Goal: Task Accomplishment & Management: Use online tool/utility

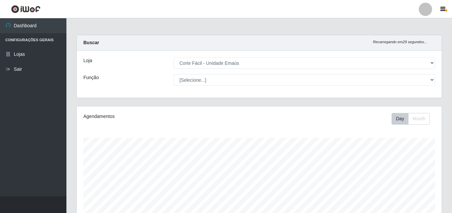
select select "201"
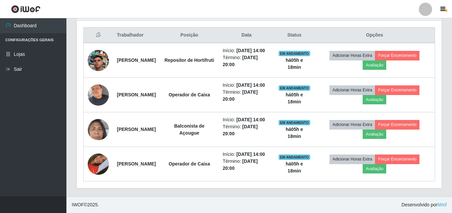
scroll to position [210, 0]
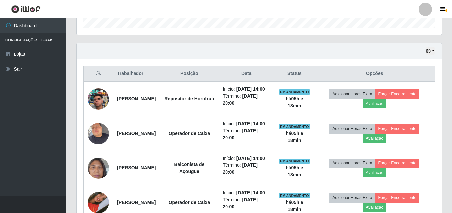
click at [436, 51] on div "Hoje 1 dia 3 dias 1 Semana Não encerrados" at bounding box center [259, 51] width 365 height 16
click at [428, 54] on button "button" at bounding box center [430, 51] width 9 height 8
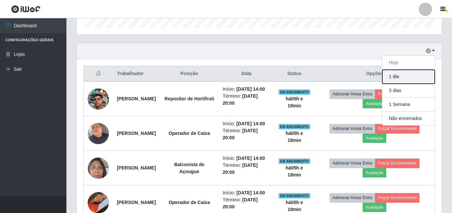
click at [407, 80] on button "1 dia" at bounding box center [409, 77] width 53 height 14
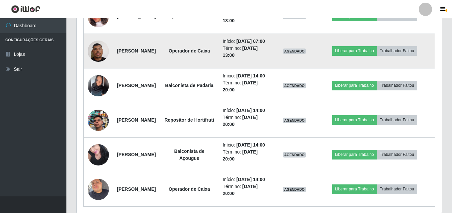
scroll to position [442, 0]
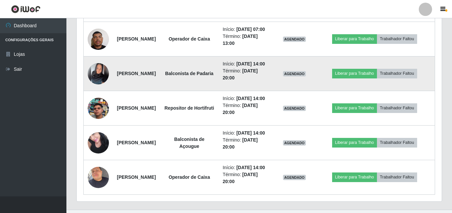
click at [94, 84] on img at bounding box center [98, 73] width 21 height 21
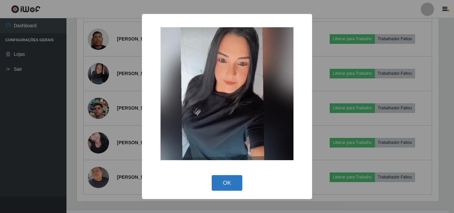
click at [227, 179] on button "OK" at bounding box center [227, 183] width 31 height 16
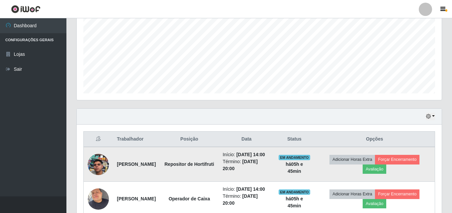
scroll to position [160, 0]
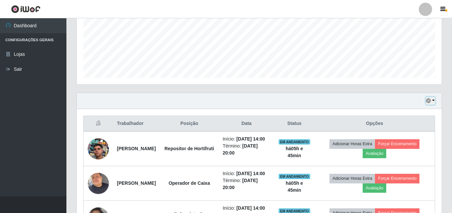
click at [432, 97] on button "button" at bounding box center [430, 101] width 9 height 8
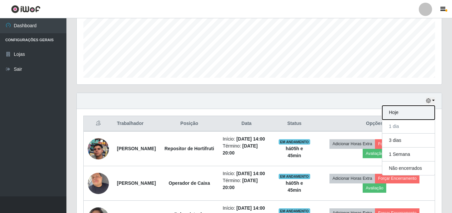
click at [388, 117] on button "Hoje" at bounding box center [409, 113] width 53 height 14
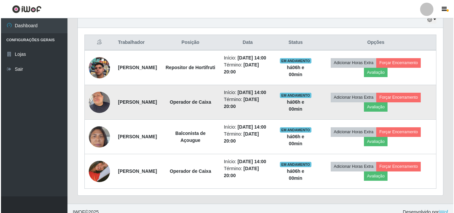
scroll to position [206, 0]
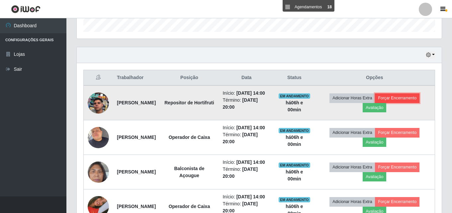
click at [420, 102] on button "Forçar Encerramento" at bounding box center [397, 97] width 45 height 9
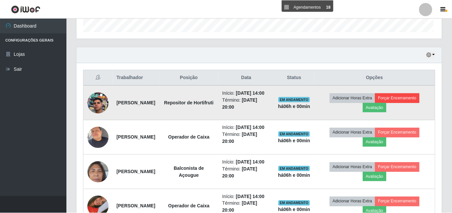
scroll to position [138, 362]
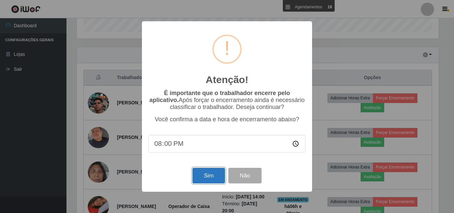
click at [204, 176] on button "Sim" at bounding box center [208, 176] width 32 height 16
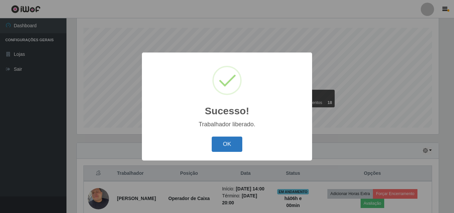
click at [226, 144] on button "OK" at bounding box center [227, 145] width 31 height 16
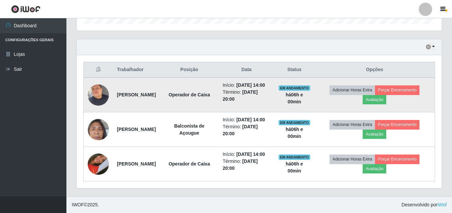
scroll to position [235, 0]
click at [420, 85] on button "Forçar Encerramento" at bounding box center [397, 89] width 45 height 9
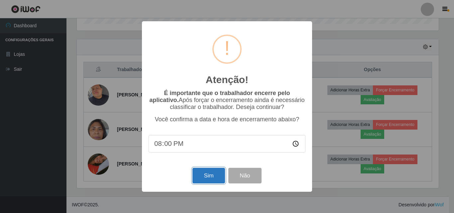
click at [201, 181] on button "Sim" at bounding box center [208, 176] width 32 height 16
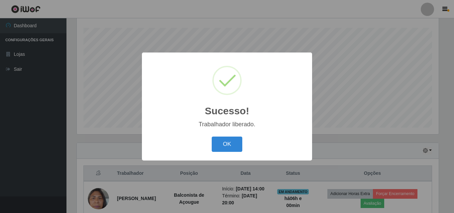
drag, startPoint x: 229, startPoint y: 144, endPoint x: 286, endPoint y: 99, distance: 72.4
click at [231, 142] on button "OK" at bounding box center [227, 145] width 31 height 16
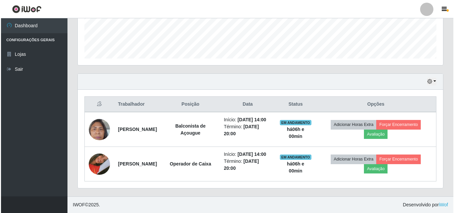
scroll to position [193, 0]
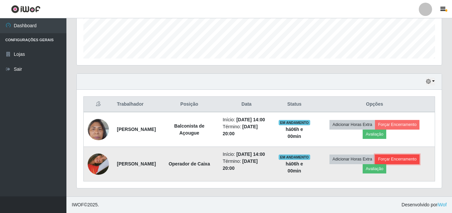
click at [412, 156] on button "Forçar Encerramento" at bounding box center [397, 159] width 45 height 9
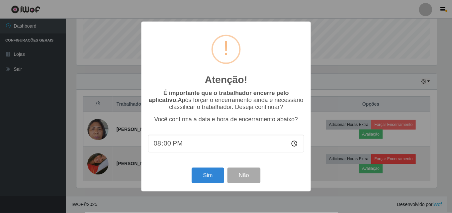
scroll to position [138, 362]
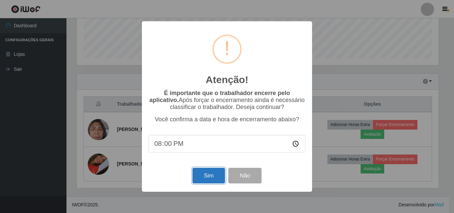
click at [212, 181] on button "Sim" at bounding box center [208, 176] width 32 height 16
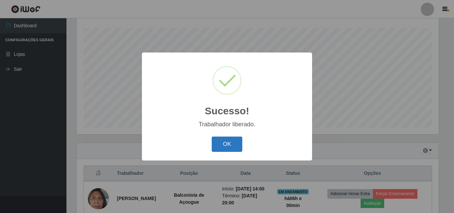
click at [227, 146] on button "OK" at bounding box center [227, 145] width 31 height 16
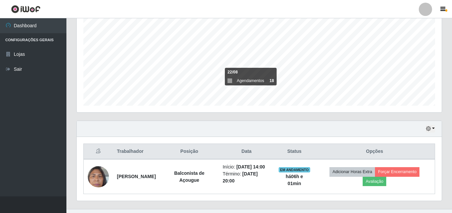
scroll to position [0, 0]
